Goal: Task Accomplishment & Management: Manage account settings

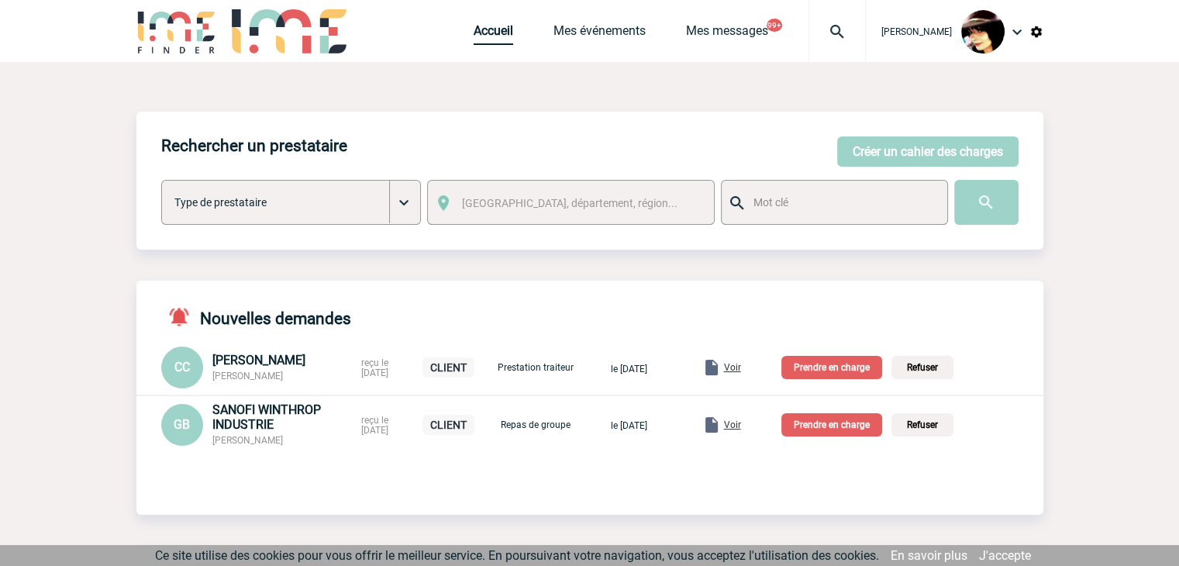
click at [474, 35] on link "Accueil" at bounding box center [493, 34] width 40 height 22
click at [845, 370] on p "Prendre en charge" at bounding box center [831, 367] width 101 height 23
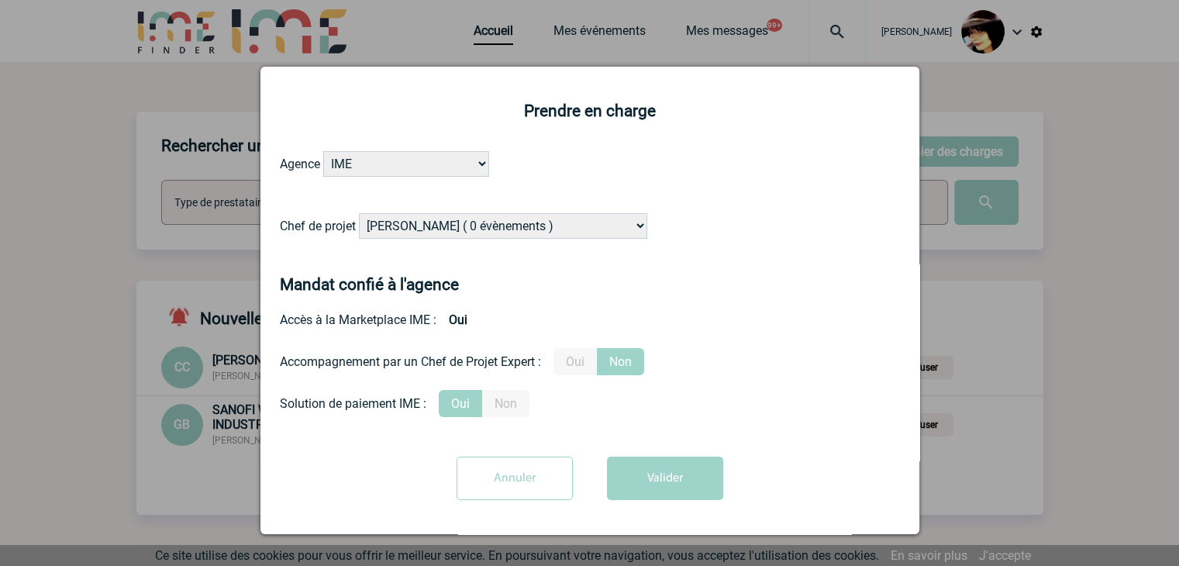
click at [443, 226] on select "Alizée VERLAGUET ( 0 évènements ) Anne-Françoise BONHOMME ( 183 évènements ) An…" at bounding box center [503, 226] width 288 height 26
select select "131234"
click at [359, 214] on select "Alizée VERLAGUET ( 0 évènements ) Anne-Françoise BONHOMME ( 183 évènements ) An…" at bounding box center [503, 226] width 288 height 26
click at [577, 370] on label "Oui" at bounding box center [574, 361] width 43 height 27
click at [0, 0] on input "Oui" at bounding box center [0, 0] width 0 height 0
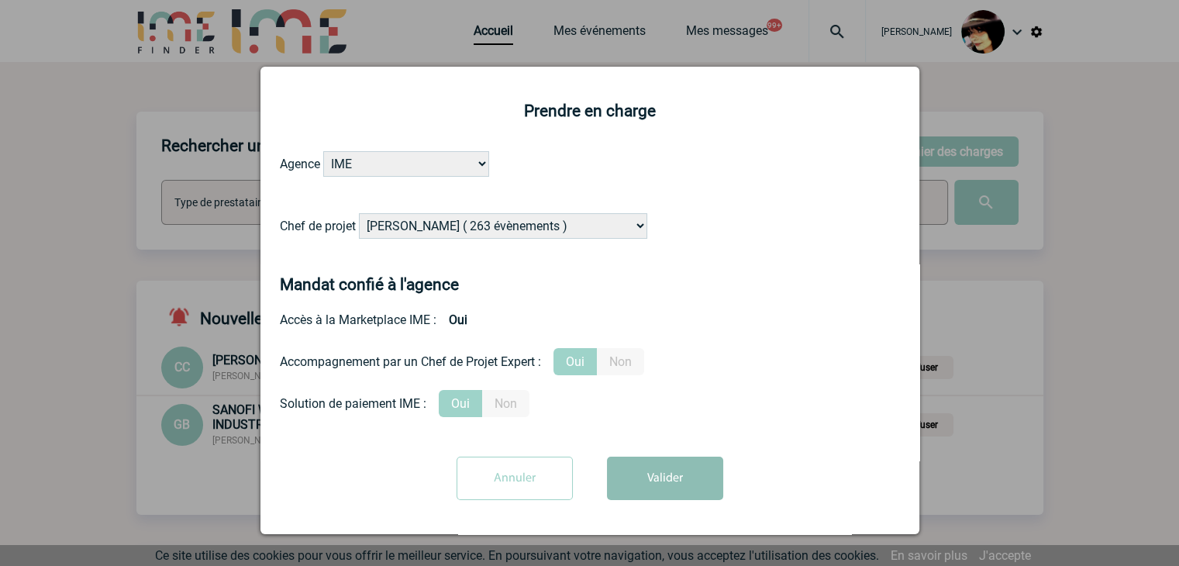
click at [659, 498] on button "Valider" at bounding box center [665, 477] width 116 height 43
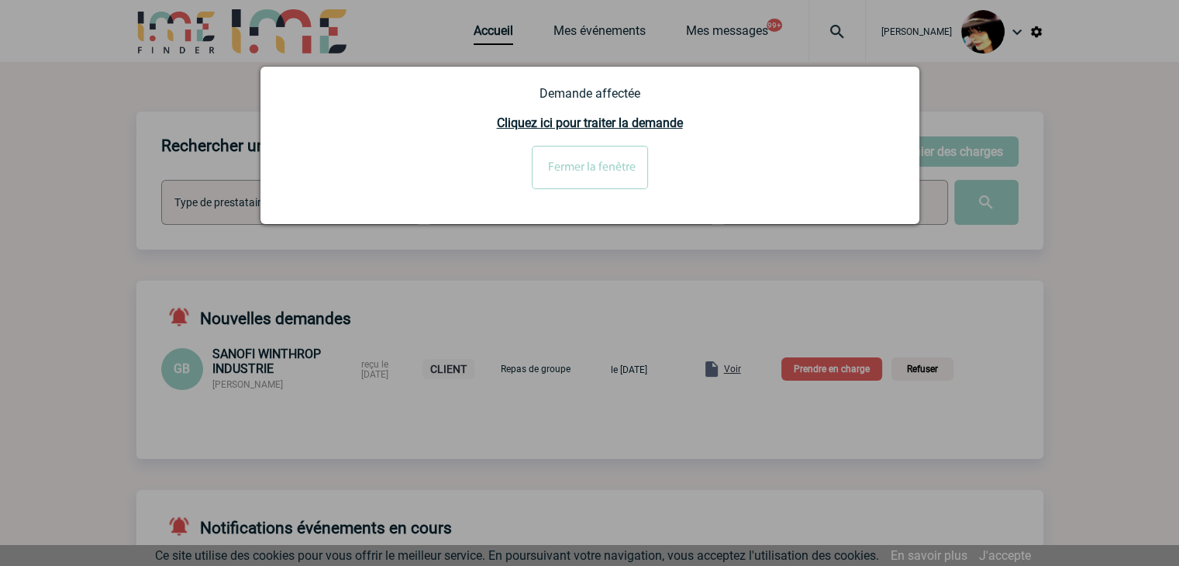
drag, startPoint x: 588, startPoint y: 166, endPoint x: 690, endPoint y: 297, distance: 166.2
click at [588, 167] on input "Fermer la fenêtre" at bounding box center [590, 167] width 116 height 43
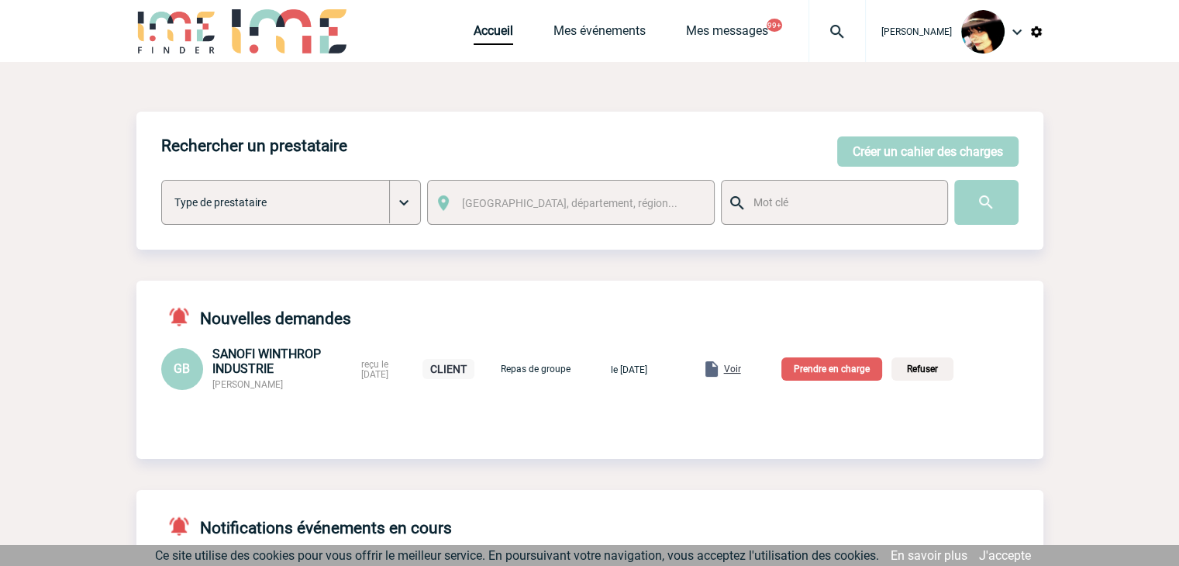
click at [741, 369] on span "Voir" at bounding box center [732, 368] width 17 height 11
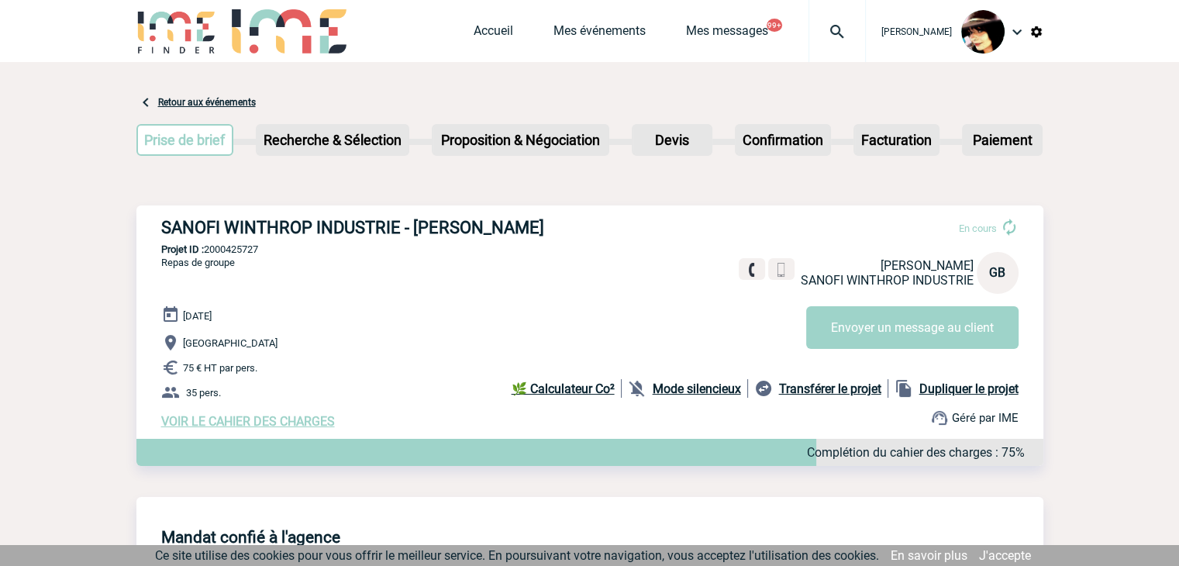
drag, startPoint x: 311, startPoint y: 422, endPoint x: 322, endPoint y: 429, distance: 13.2
click at [311, 423] on span "VOIR LE CAHIER DES CHARGES" at bounding box center [248, 421] width 174 height 15
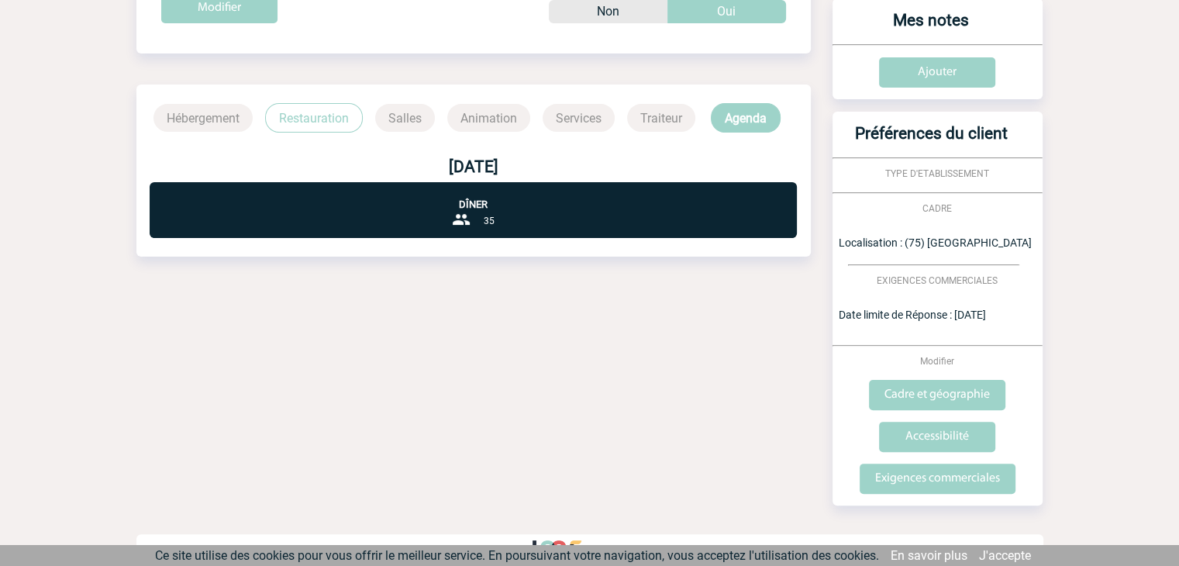
scroll to position [356, 0]
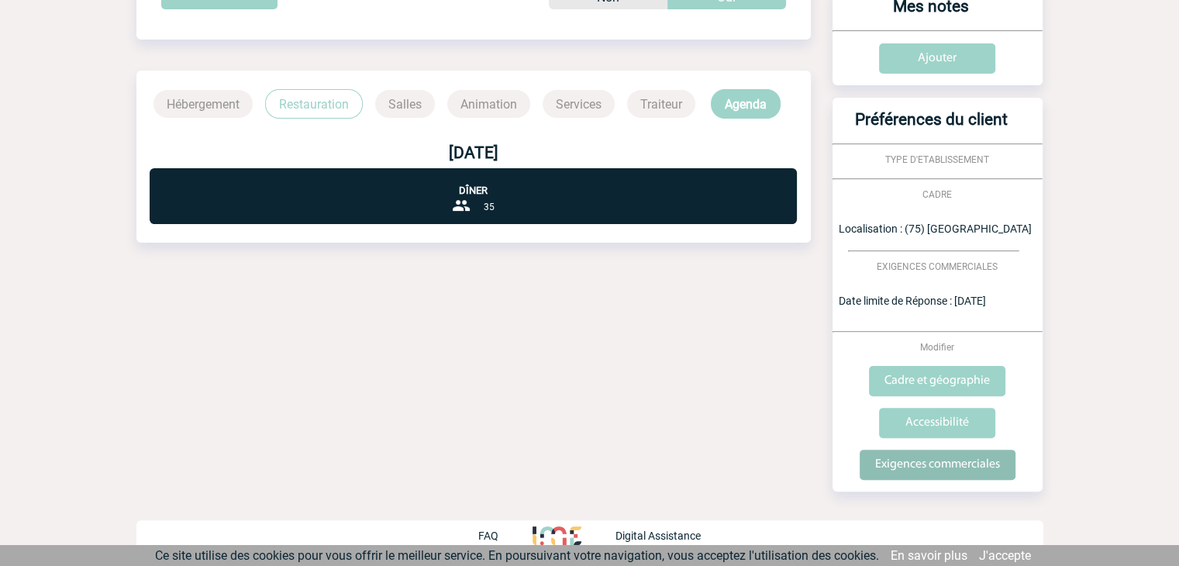
click at [932, 467] on input "Exigences commerciales" at bounding box center [937, 464] width 156 height 30
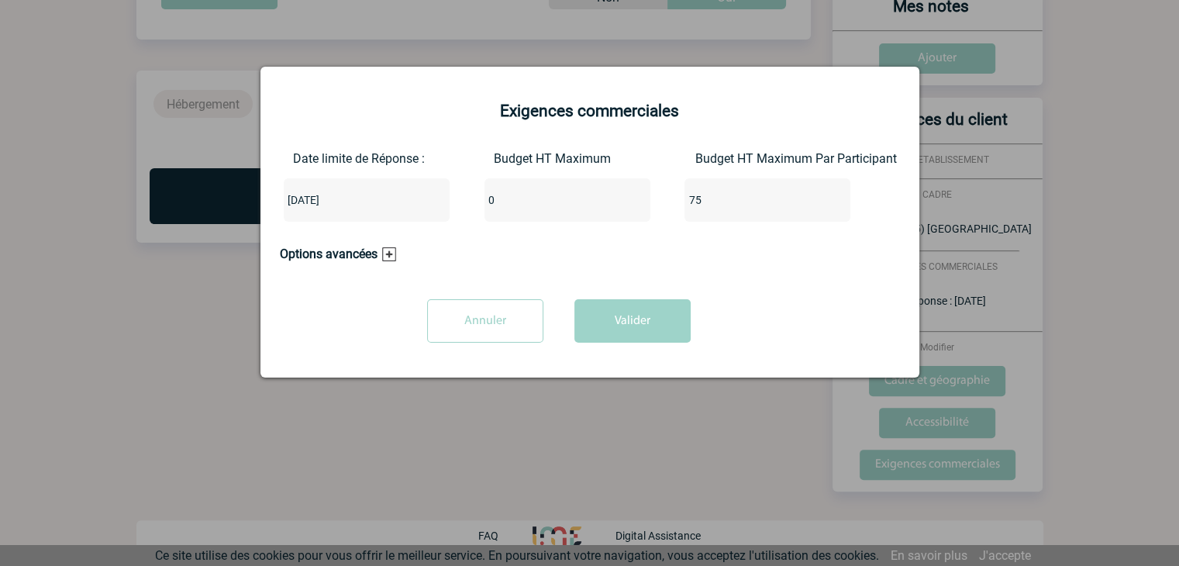
drag, startPoint x: 506, startPoint y: 205, endPoint x: 492, endPoint y: 205, distance: 13.9
click at [492, 205] on input "0" at bounding box center [557, 200] width 146 height 20
click at [464, 201] on div "Date limite de Réponse : 2025-09-29 Budget HT Maximum 0 Budget HT Maximum Par P…" at bounding box center [590, 192] width 620 height 83
click at [498, 202] on input "0" at bounding box center [557, 200] width 146 height 20
type input "2600"
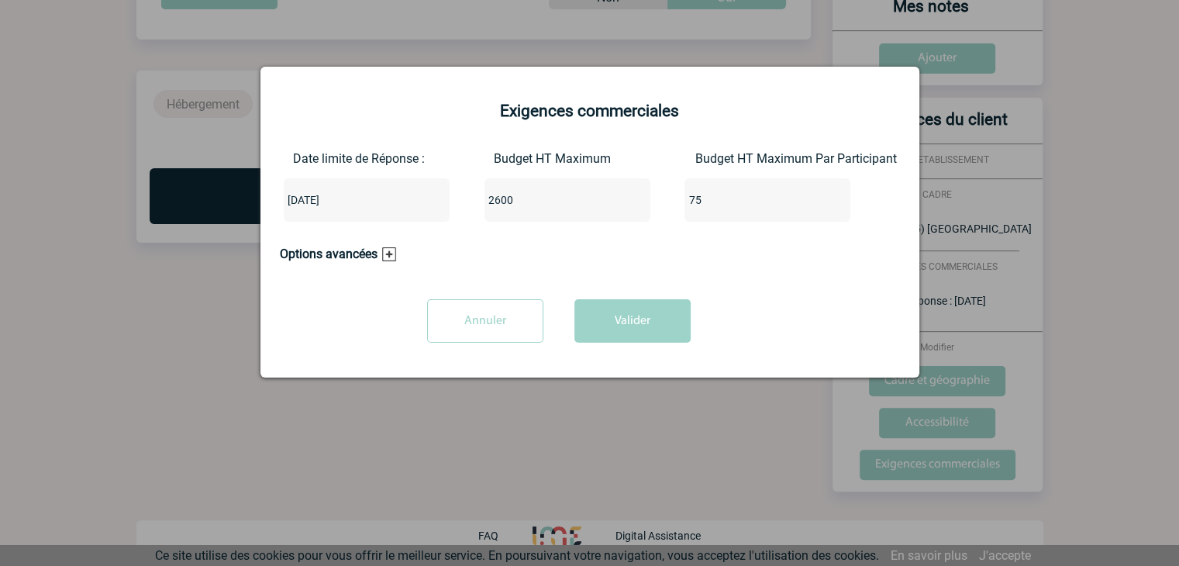
click at [728, 200] on input "75" at bounding box center [757, 200] width 146 height 20
type input "7"
click at [640, 322] on button "Valider" at bounding box center [632, 320] width 116 height 43
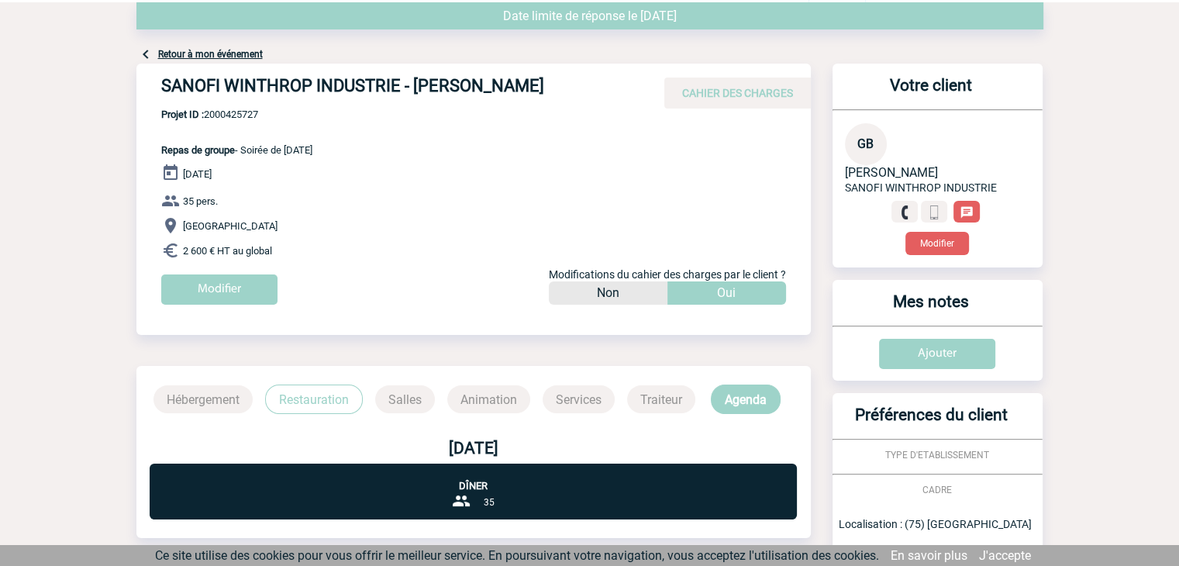
scroll to position [0, 0]
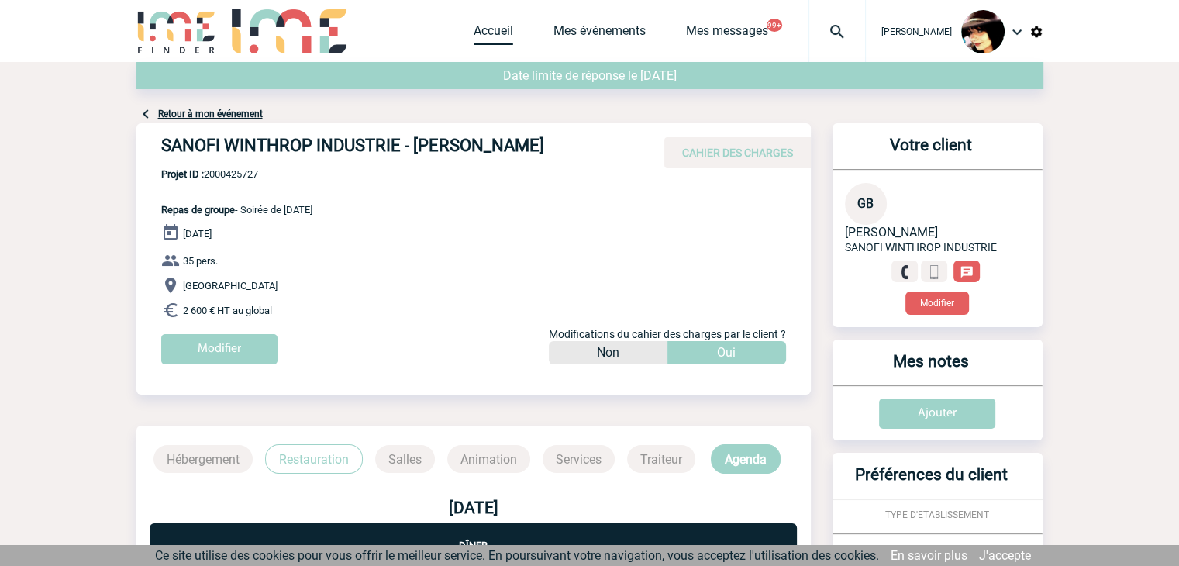
click at [474, 38] on link "Accueil" at bounding box center [493, 34] width 40 height 22
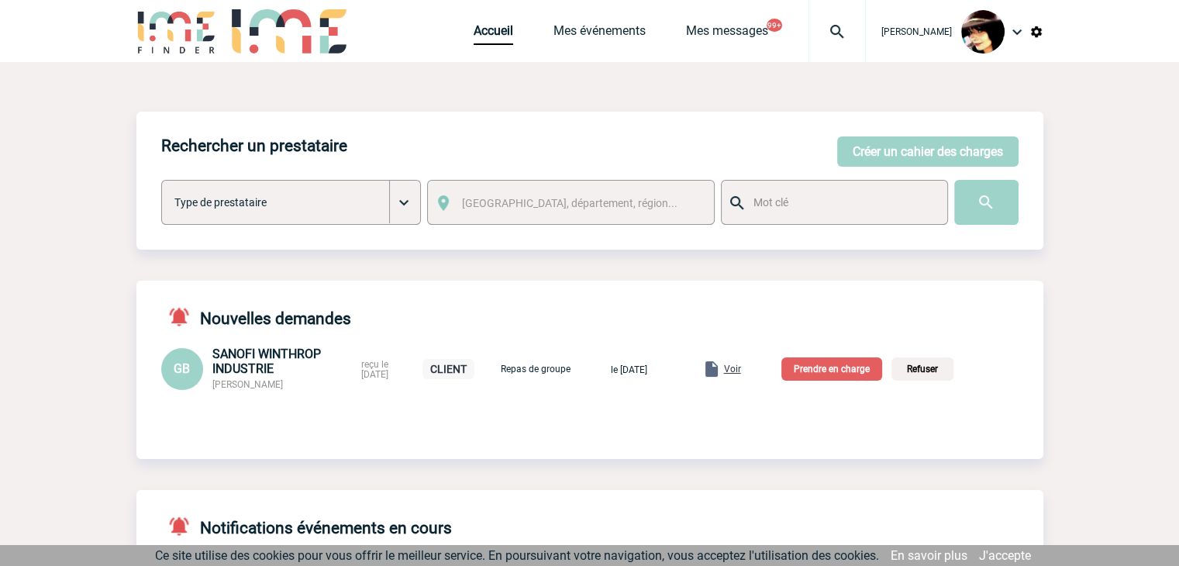
click at [851, 364] on p "Prendre en charge" at bounding box center [831, 368] width 101 height 23
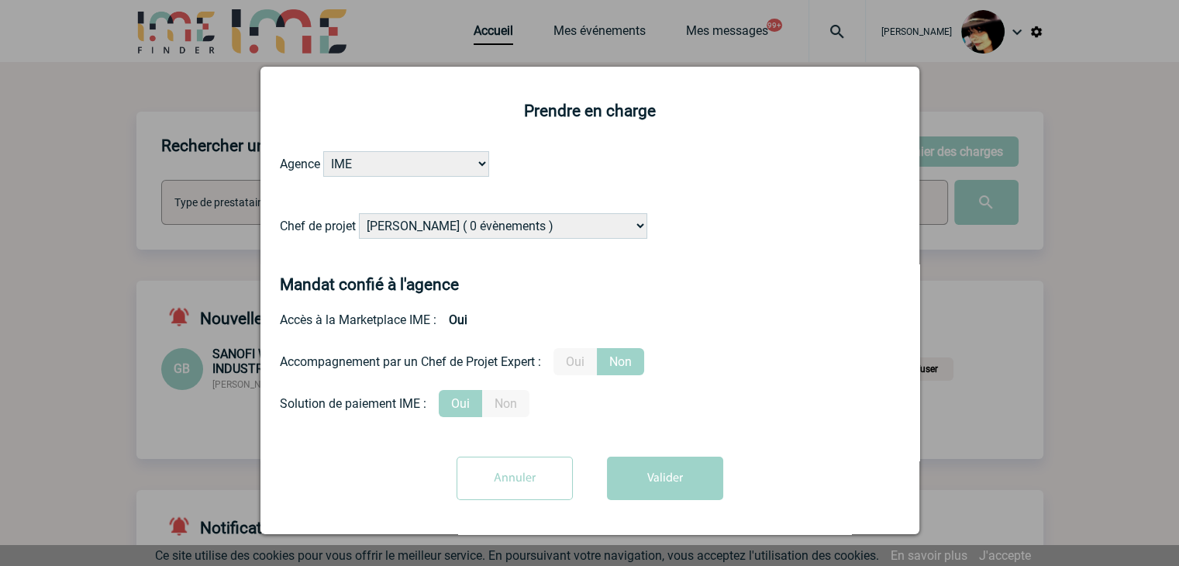
click at [454, 230] on select "[PERSON_NAME] ( 0 évènements ) [PERSON_NAME] ( 183 évènements ) [PERSON_NAME] (…" at bounding box center [503, 226] width 288 height 26
select select "121547"
click at [359, 214] on select "[PERSON_NAME] ( 0 évènements ) [PERSON_NAME] ( 183 évènements ) [PERSON_NAME] (…" at bounding box center [503, 226] width 288 height 26
click at [578, 363] on label "Oui" at bounding box center [574, 361] width 43 height 27
click at [0, 0] on input "Oui" at bounding box center [0, 0] width 0 height 0
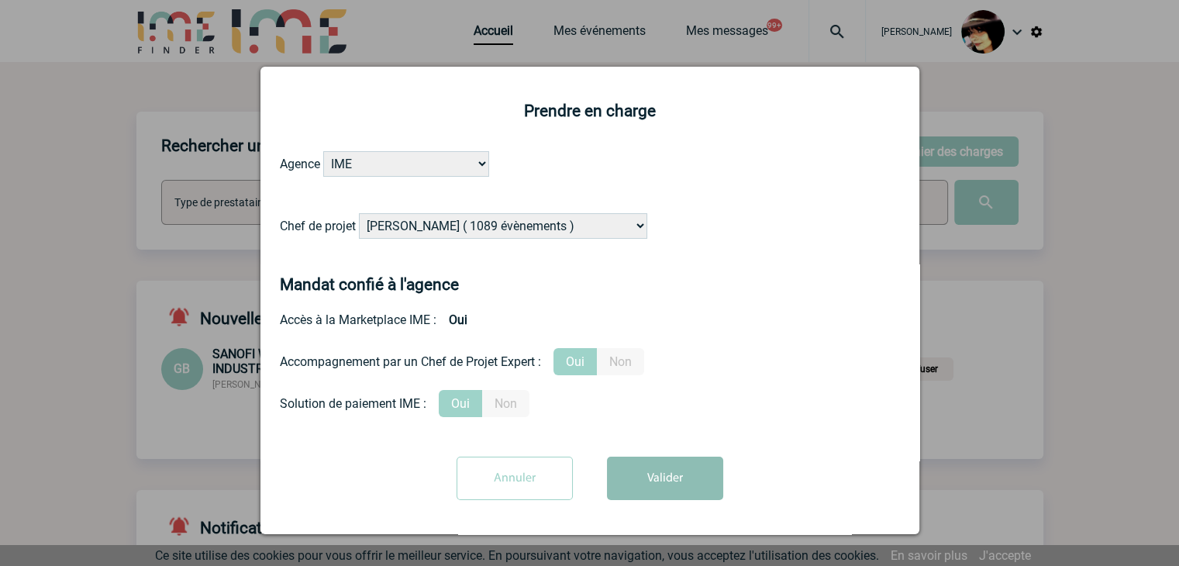
click at [673, 477] on button "Valider" at bounding box center [665, 477] width 116 height 43
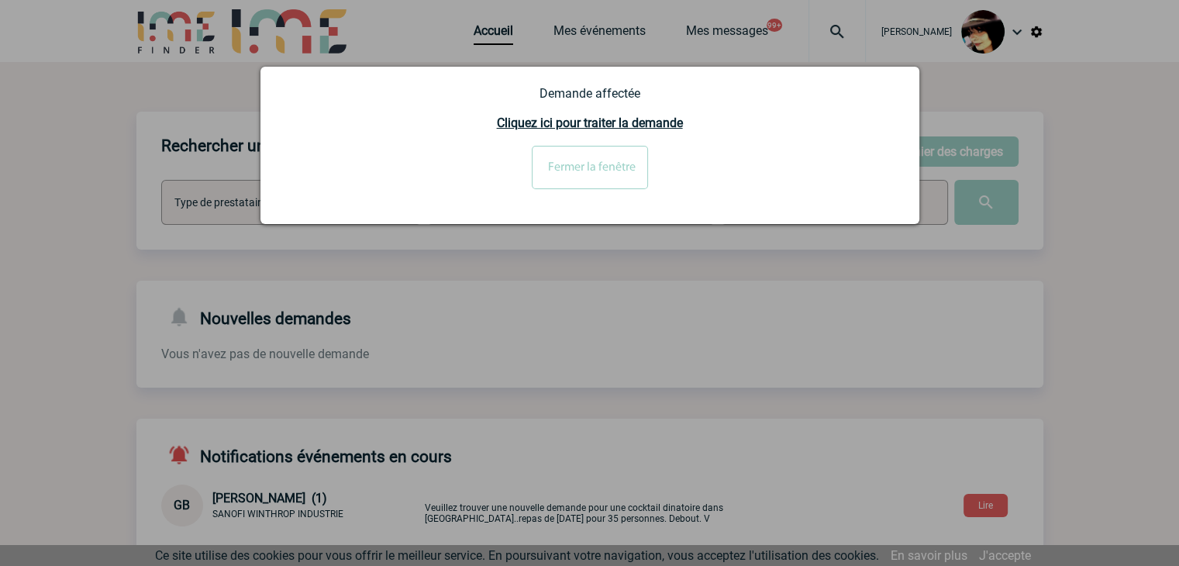
click at [562, 169] on input "Fermer la fenêtre" at bounding box center [590, 167] width 116 height 43
